Goal: Information Seeking & Learning: Learn about a topic

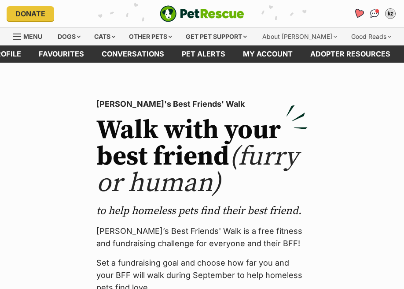
click at [359, 11] on icon "Favourites" at bounding box center [359, 13] width 11 height 10
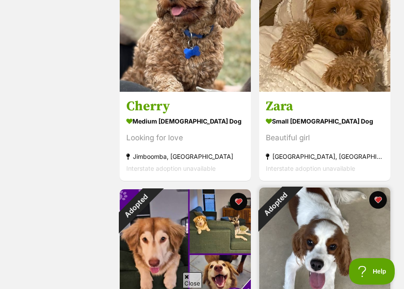
scroll to position [447, 0]
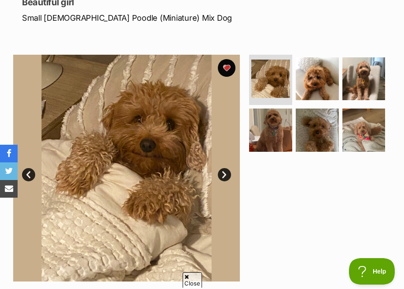
scroll to position [129, 0]
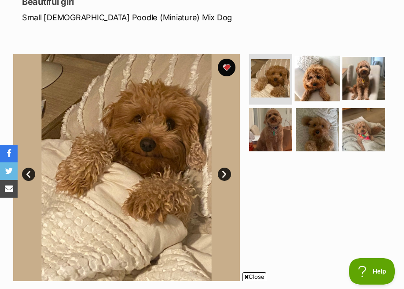
click at [322, 77] on img at bounding box center [317, 78] width 45 height 45
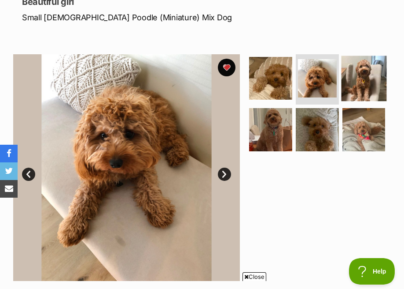
click at [357, 86] on img at bounding box center [363, 78] width 45 height 45
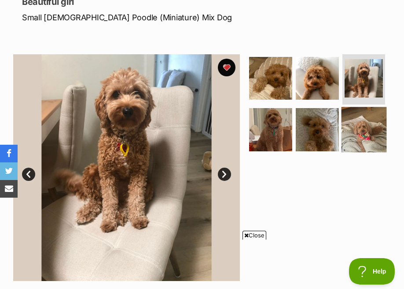
click at [351, 131] on img at bounding box center [363, 129] width 45 height 45
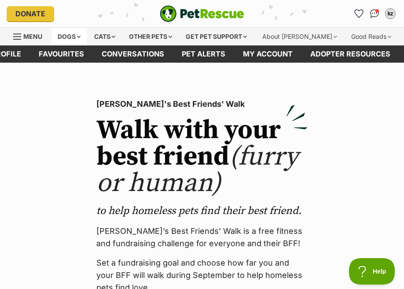
click at [77, 36] on div "Dogs" at bounding box center [69, 37] width 35 height 18
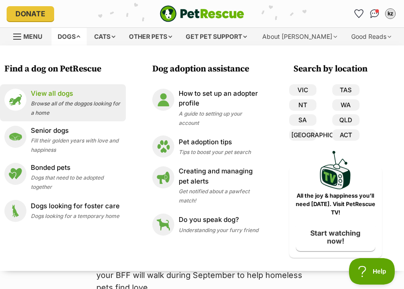
click at [56, 94] on p "View all dogs" at bounding box center [76, 94] width 91 height 10
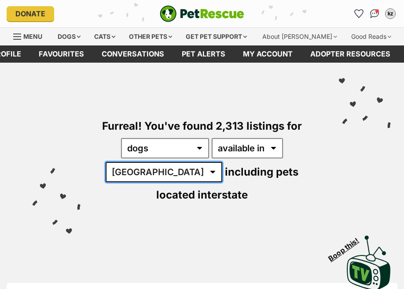
click at [140, 171] on select "[GEOGRAPHIC_DATA] [GEOGRAPHIC_DATA] [GEOGRAPHIC_DATA] [GEOGRAPHIC_DATA] [GEOGRA…" at bounding box center [164, 172] width 117 height 20
select select "QLD"
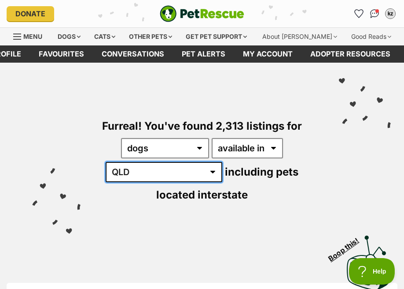
click at [112, 162] on select "Australia ACT NSW NT QLD SA TAS VIC WA" at bounding box center [164, 172] width 117 height 20
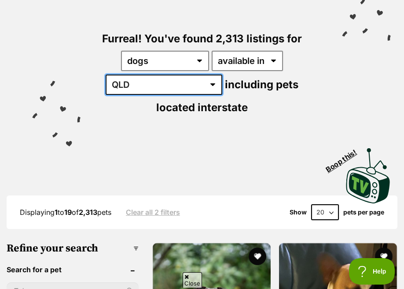
scroll to position [142, 0]
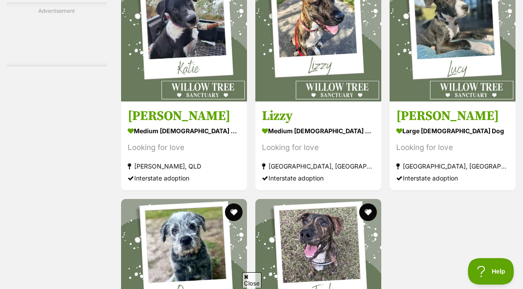
scroll to position [2071, 0]
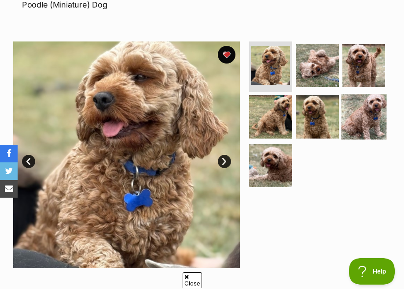
click at [357, 127] on img at bounding box center [363, 116] width 45 height 45
